Goal: Information Seeking & Learning: Learn about a topic

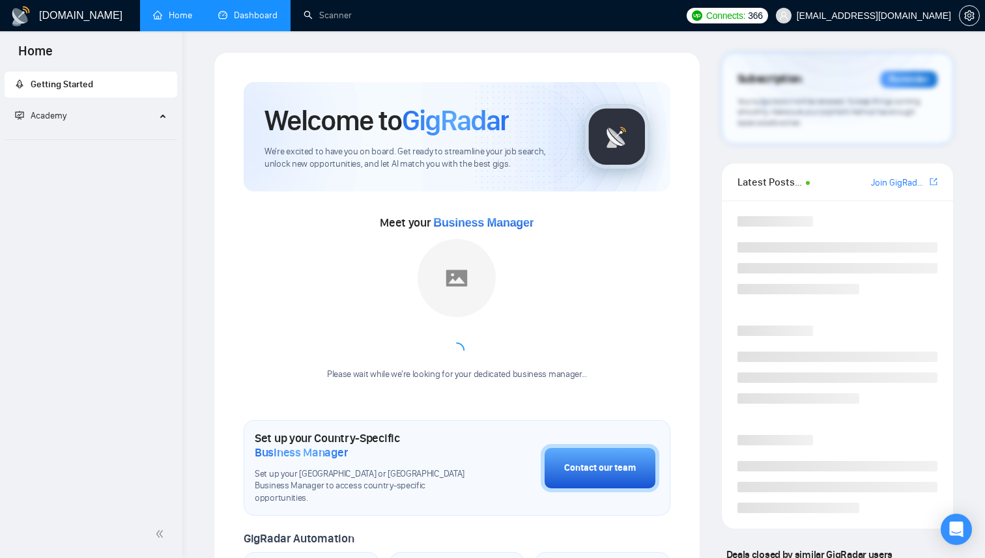
click at [248, 10] on link "Dashboard" at bounding box center [247, 15] width 59 height 11
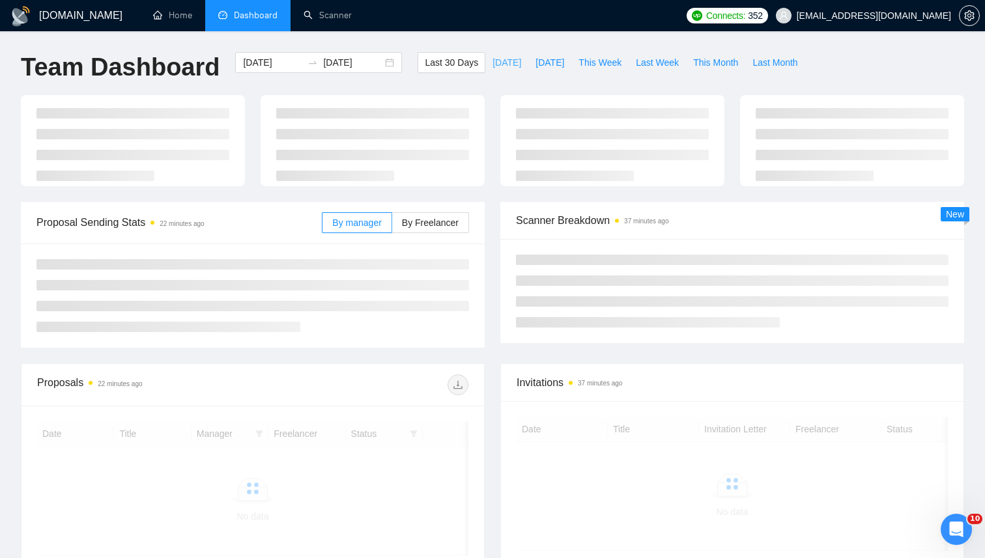
click at [496, 63] on span "[DATE]" at bounding box center [506, 62] width 29 height 14
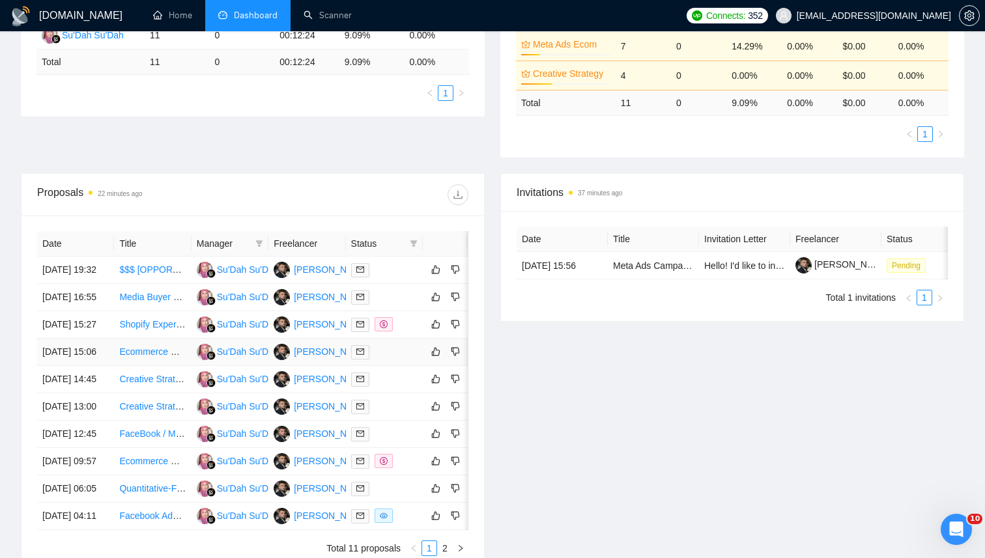
scroll to position [291, 0]
click at [149, 273] on link "$$$ [OPPORTUNITY]🎯 Position: Creative Strategist – UGC & VSL (Paid Ads)" at bounding box center [278, 268] width 318 height 10
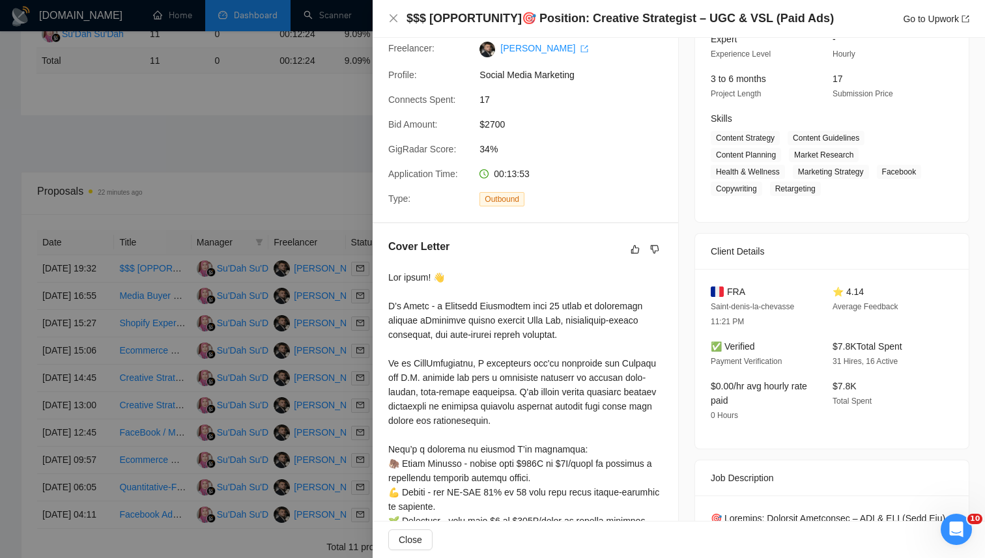
scroll to position [138, 0]
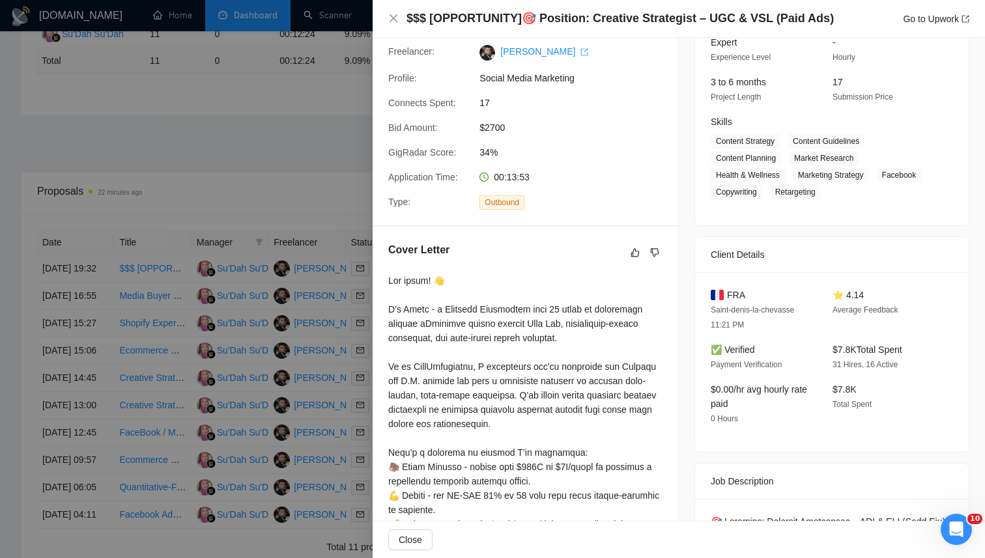
click at [277, 180] on div at bounding box center [492, 279] width 985 height 558
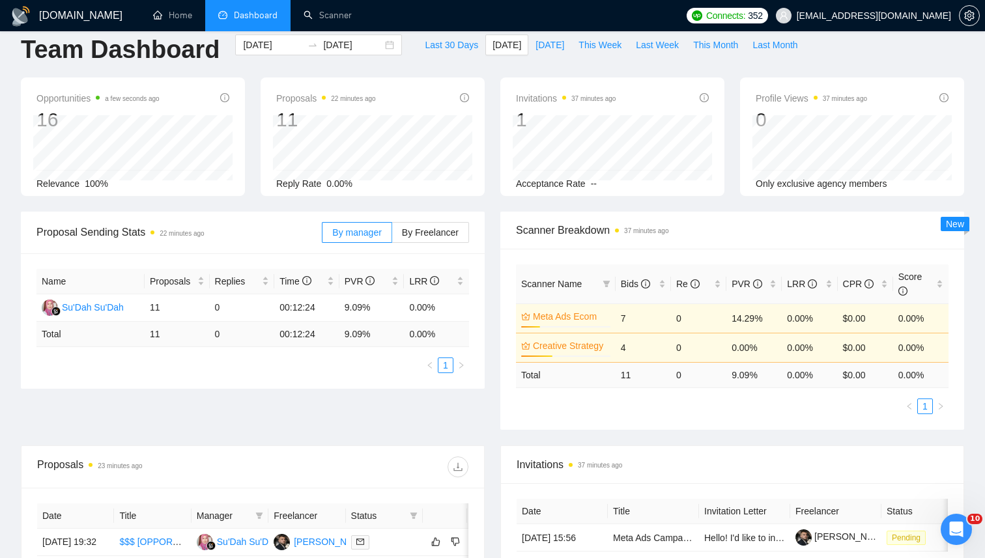
scroll to position [0, 0]
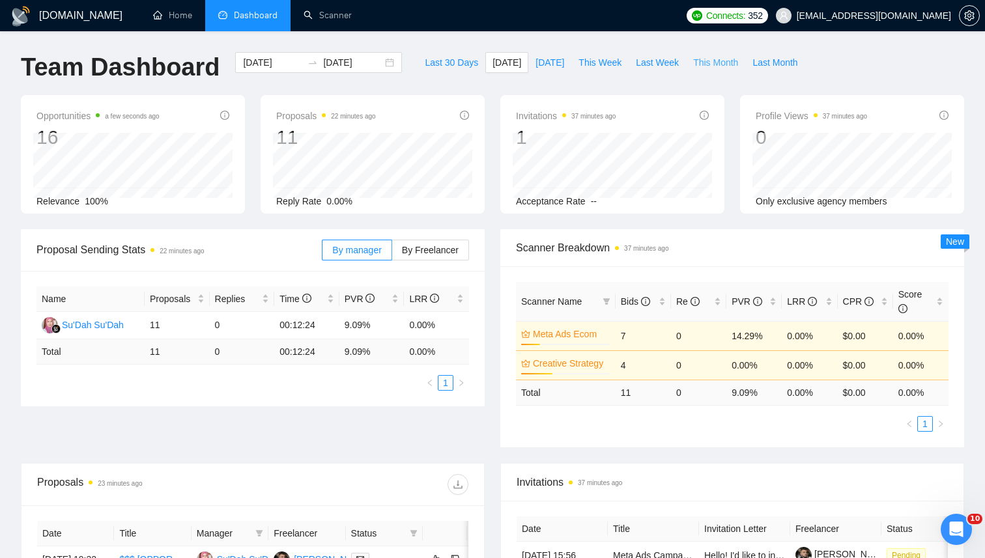
click at [719, 64] on span "This Month" at bounding box center [715, 62] width 45 height 14
type input "[DATE]"
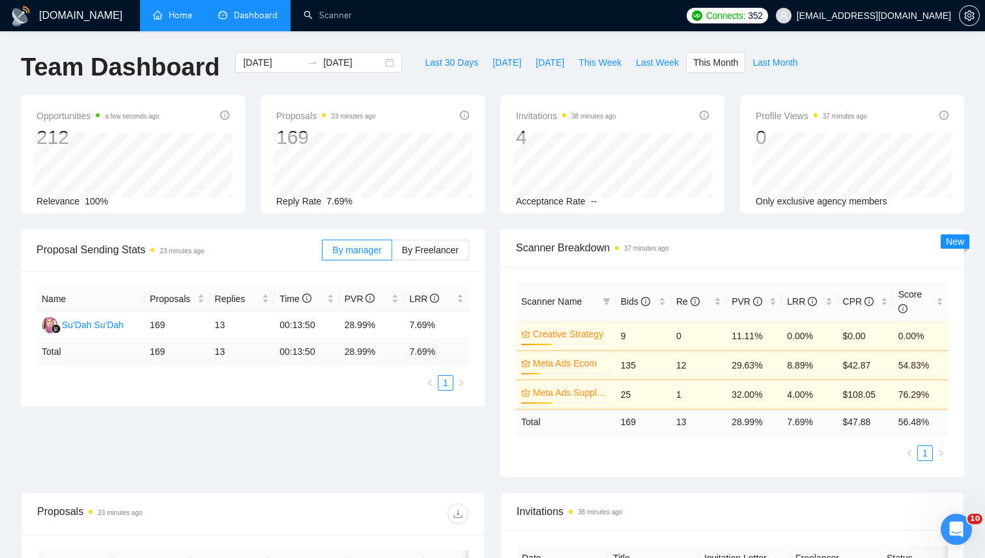
click at [178, 10] on link "Home" at bounding box center [172, 15] width 39 height 11
